Goal: Navigation & Orientation: Find specific page/section

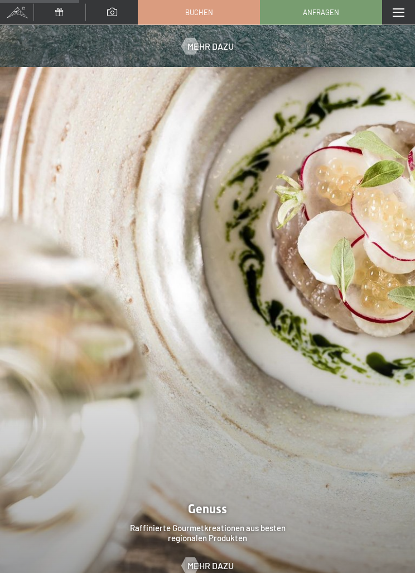
scroll to position [2005, 0]
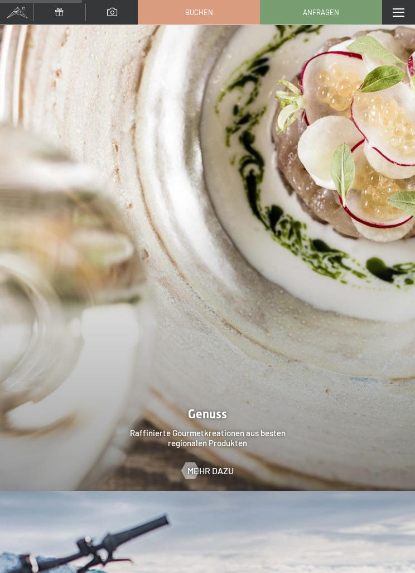
click at [223, 464] on span "Mehr dazu" at bounding box center [211, 470] width 46 height 12
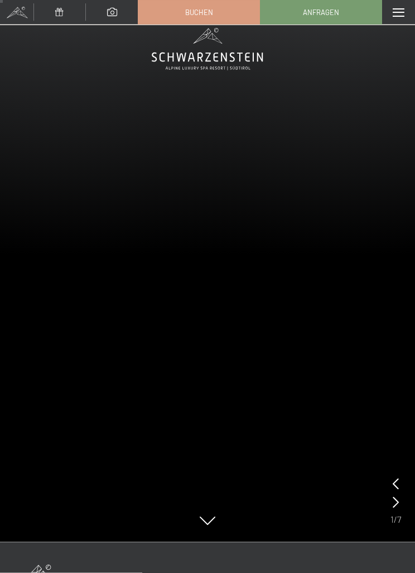
scroll to position [31, 0]
click at [355, 412] on video at bounding box center [207, 255] width 415 height 573
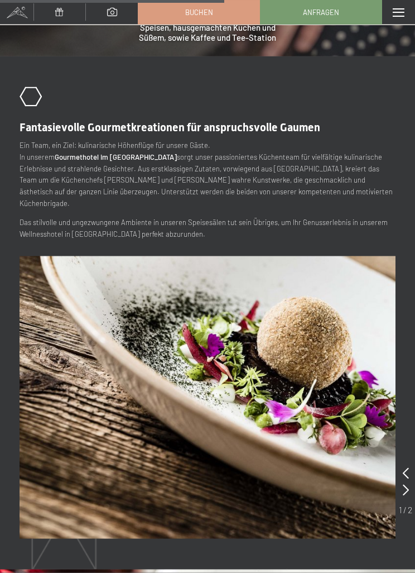
scroll to position [2282, 0]
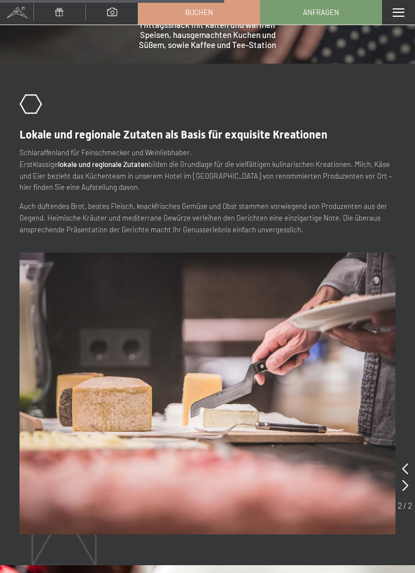
click at [406, 18] on div "Menü" at bounding box center [398, 12] width 33 height 25
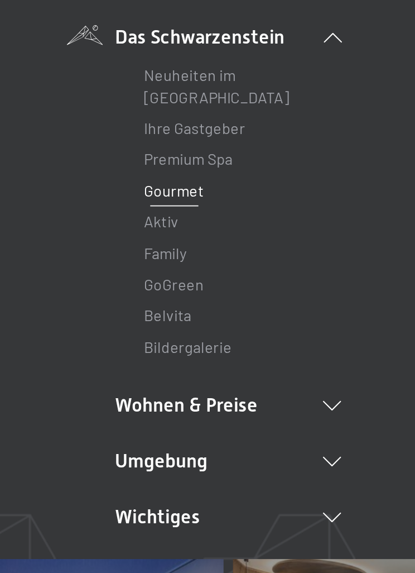
click at [159, 249] on link "Bildergalerie" at bounding box center [184, 254] width 51 height 11
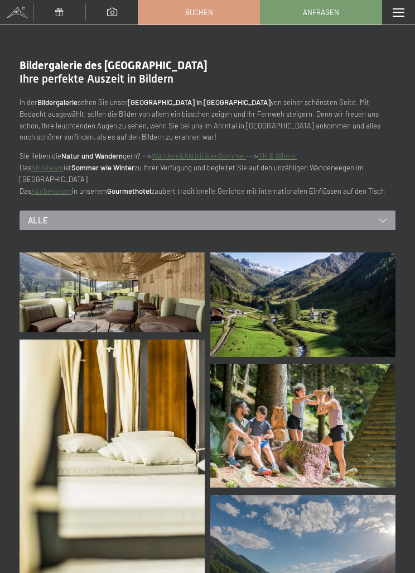
click at [108, 15] on span at bounding box center [112, 12] width 10 height 8
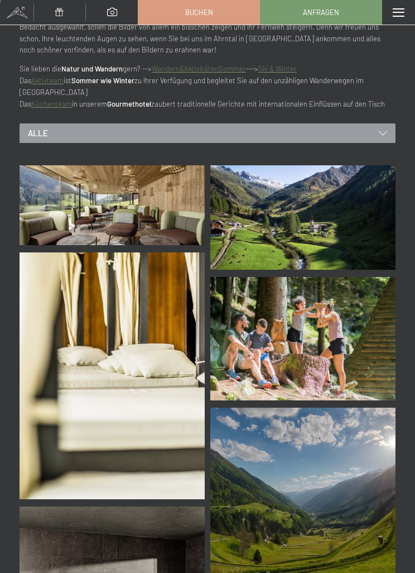
scroll to position [229, 0]
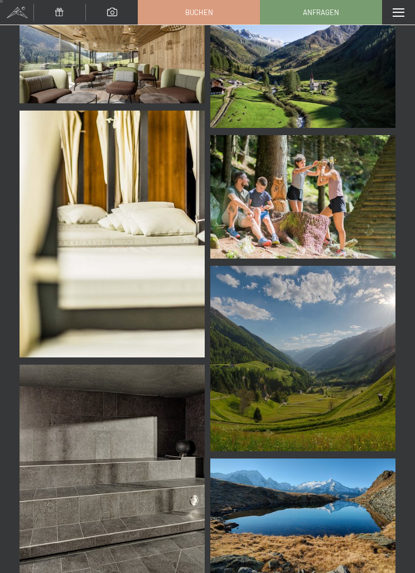
click at [349, 288] on img at bounding box center [302, 358] width 185 height 185
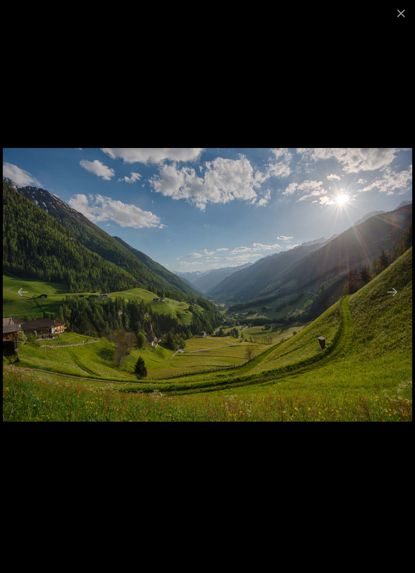
click at [413, 12] on button "Close gallery" at bounding box center [401, 13] width 28 height 26
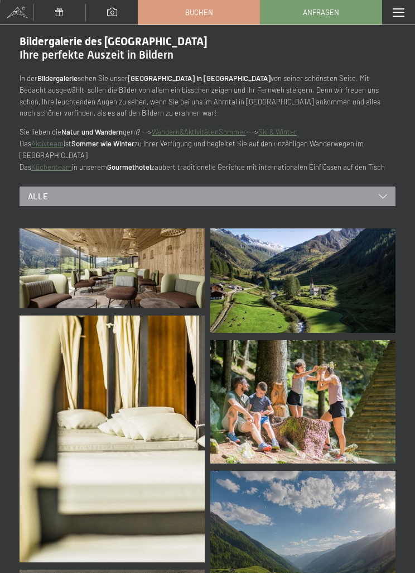
scroll to position [25, 0]
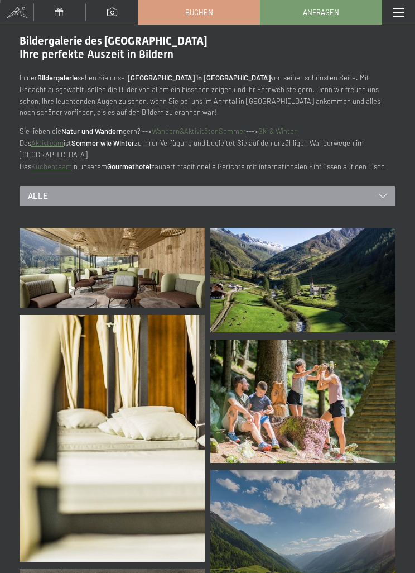
click at [381, 194] on icon at bounding box center [383, 196] width 8 height 4
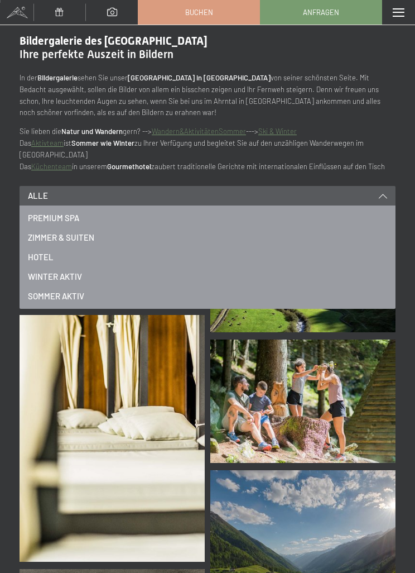
click at [45, 212] on span "Premium SPA" at bounding box center [53, 218] width 51 height 12
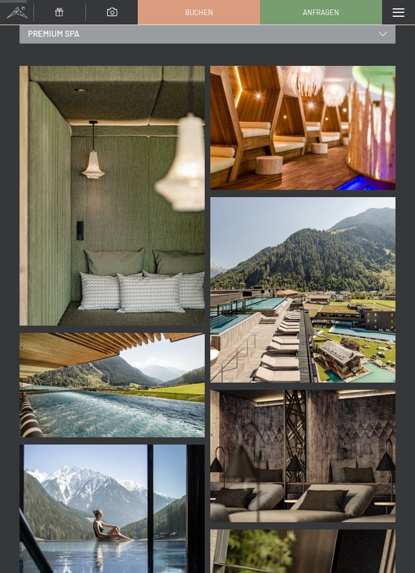
scroll to position [0, 0]
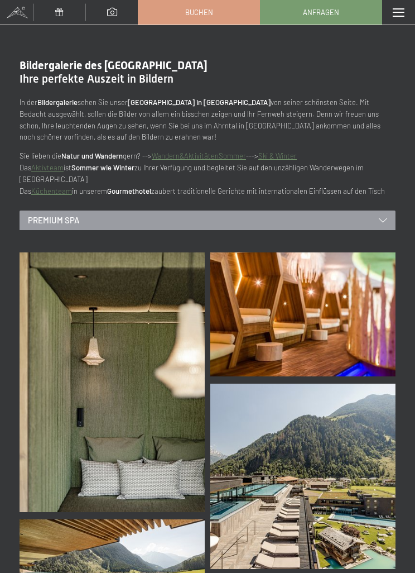
click at [381, 218] on icon at bounding box center [383, 220] width 8 height 4
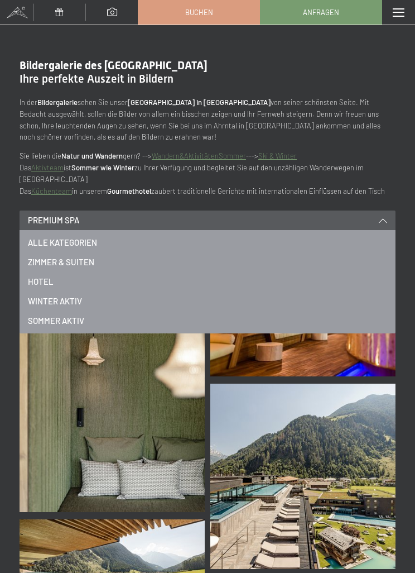
click at [38, 276] on span "Hotel" at bounding box center [41, 282] width 26 height 12
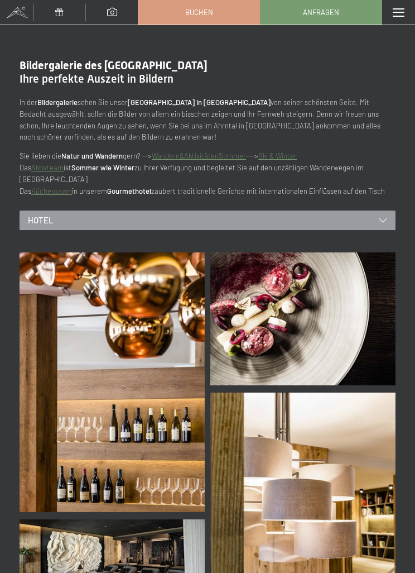
click at [351, 210] on div "Hotel" at bounding box center [208, 220] width 376 height 20
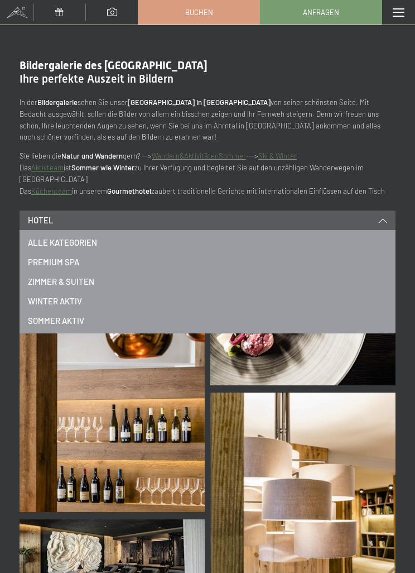
click at [40, 276] on span "Zimmer & Suiten" at bounding box center [61, 282] width 66 height 12
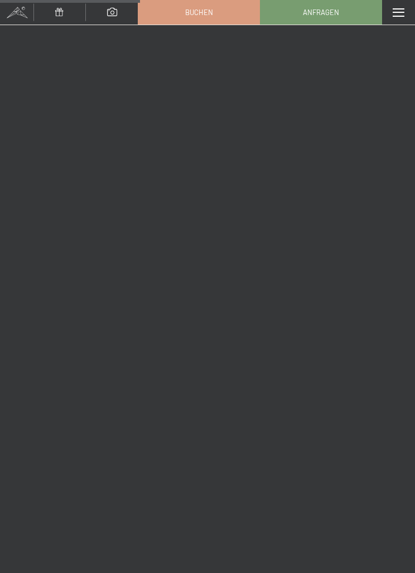
scroll to position [653, 0]
